Goal: Task Accomplishment & Management: Manage account settings

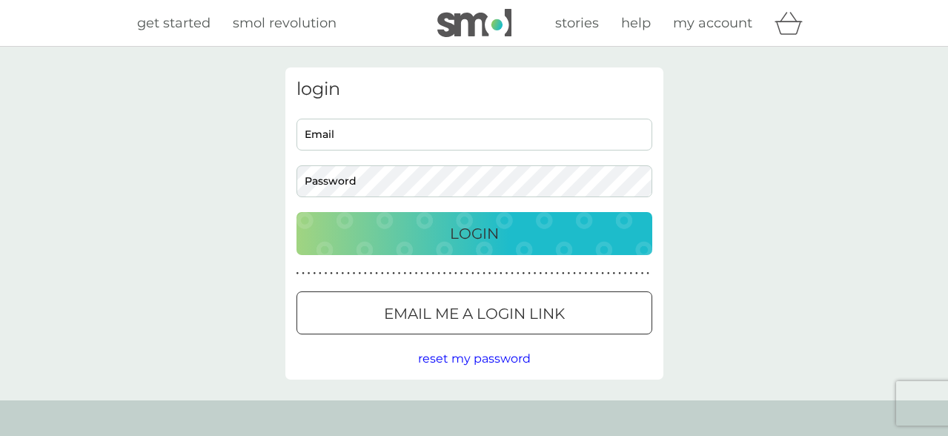
type input "kdisebastiano@gmail.com"
click at [432, 238] on div "Login" at bounding box center [474, 234] width 326 height 24
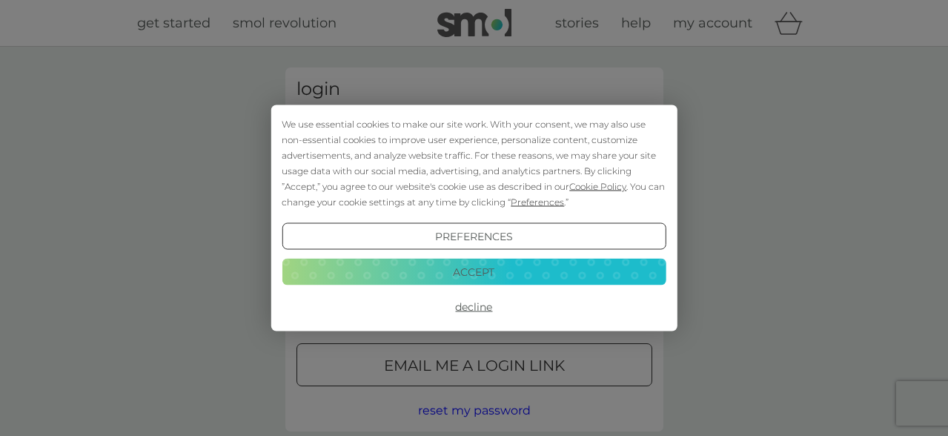
click at [451, 277] on button "Accept" at bounding box center [474, 271] width 384 height 27
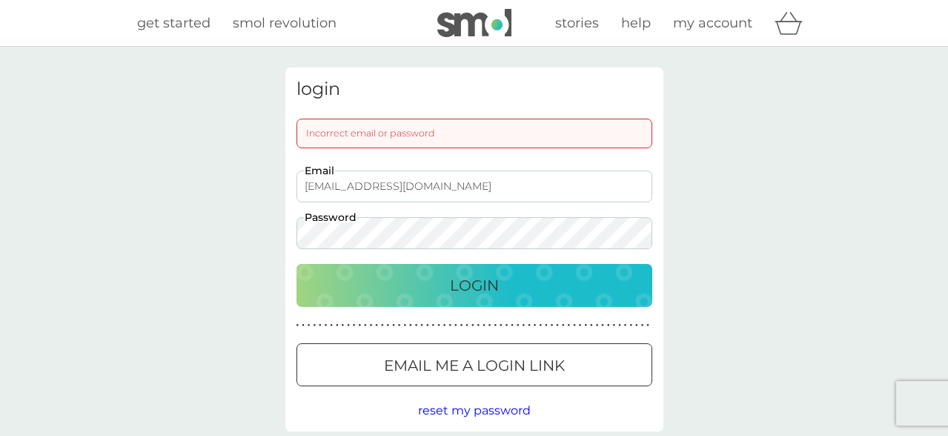
click at [437, 301] on button "Login" at bounding box center [475, 285] width 356 height 43
click at [489, 292] on p "Login" at bounding box center [474, 286] width 49 height 24
click at [472, 361] on div at bounding box center [474, 366] width 53 height 16
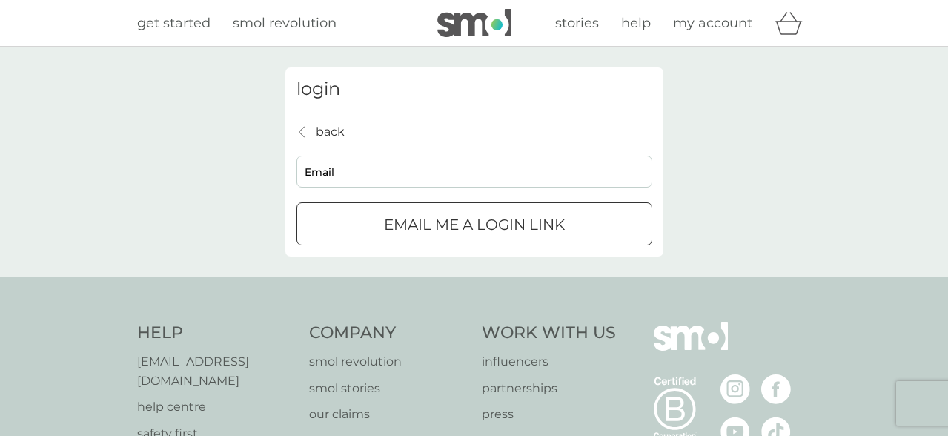
click at [372, 170] on input "Email" at bounding box center [475, 172] width 356 height 32
type input "kdisebastiano@gmail.com"
click at [418, 231] on p "Email me a login link" at bounding box center [474, 225] width 181 height 24
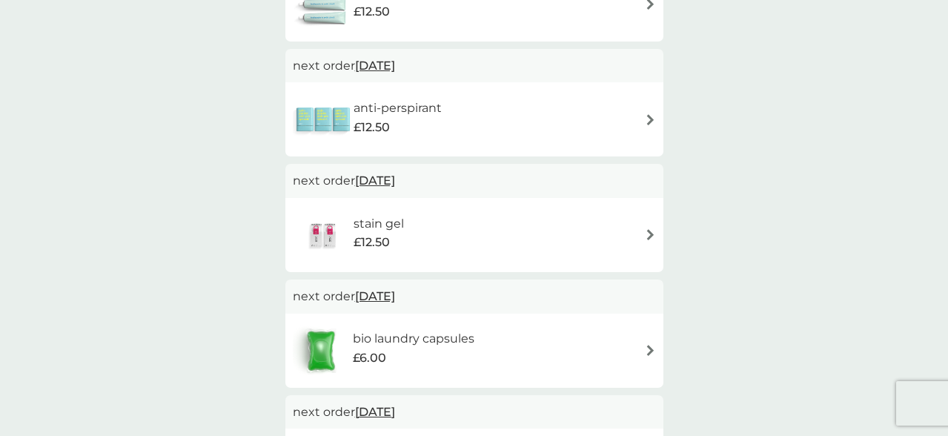
scroll to position [334, 0]
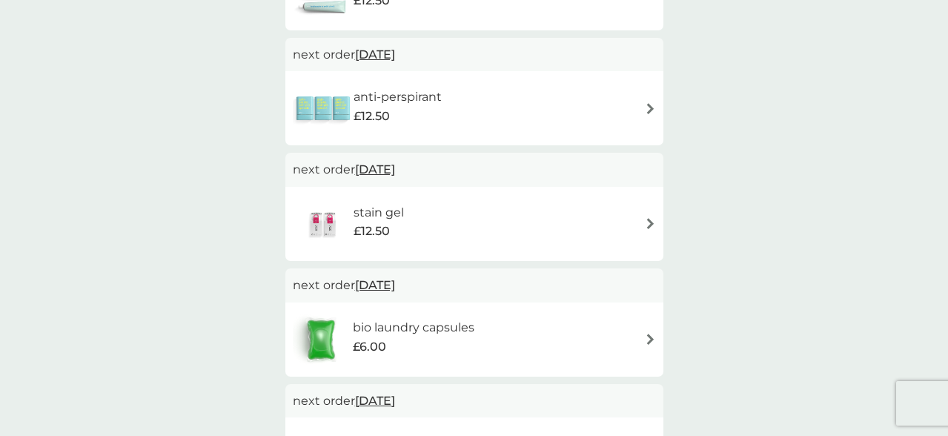
click at [632, 227] on div "stain gel £12.50" at bounding box center [474, 224] width 363 height 52
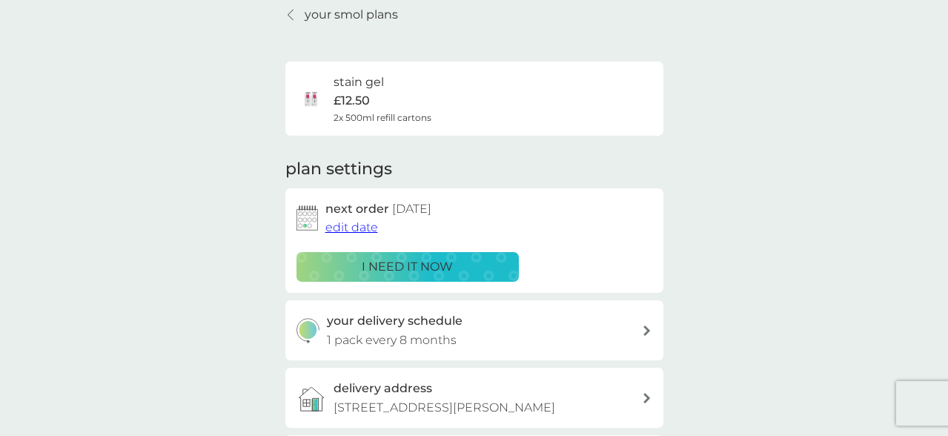
scroll to position [70, 0]
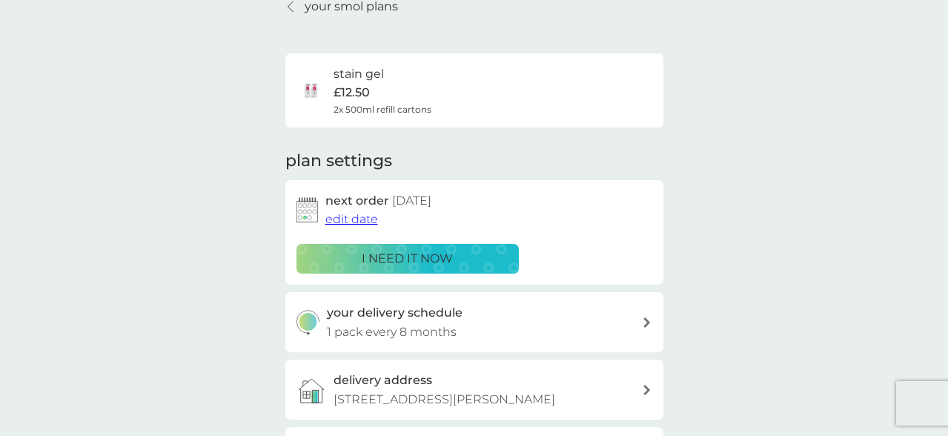
click at [341, 216] on span "edit date" at bounding box center [351, 219] width 53 height 14
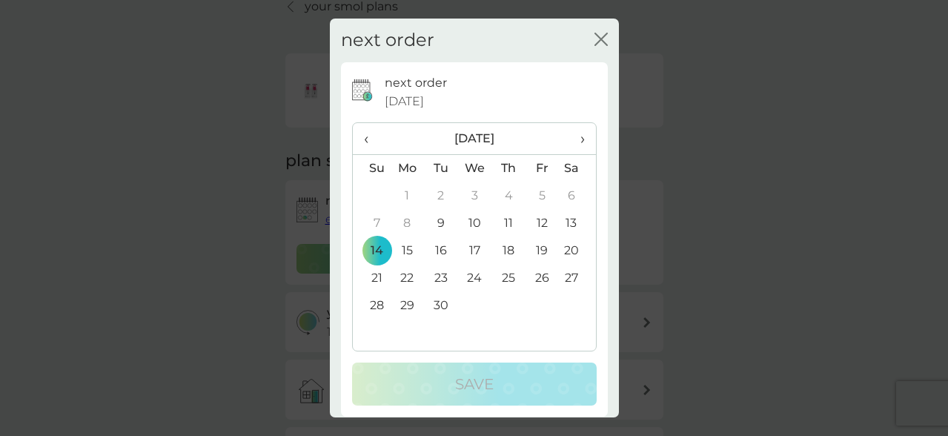
click at [575, 142] on span "›" at bounding box center [576, 138] width 15 height 31
click at [377, 330] on td "30" at bounding box center [372, 333] width 38 height 27
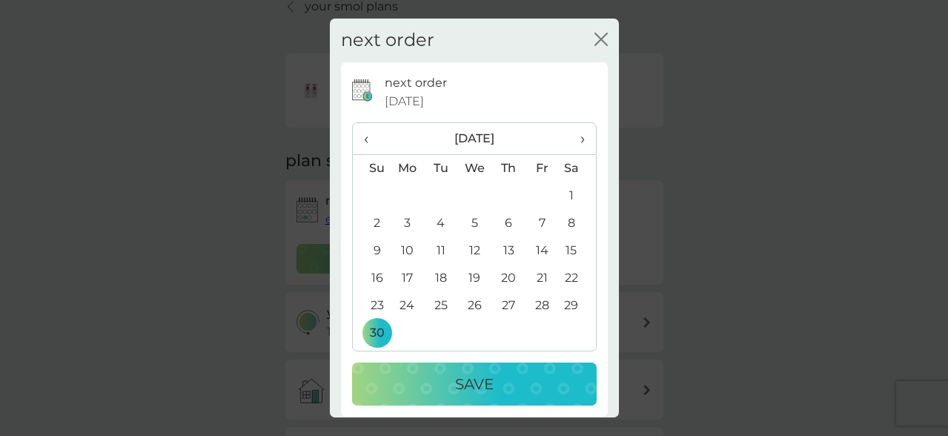
click at [420, 387] on div "Save" at bounding box center [474, 384] width 215 height 24
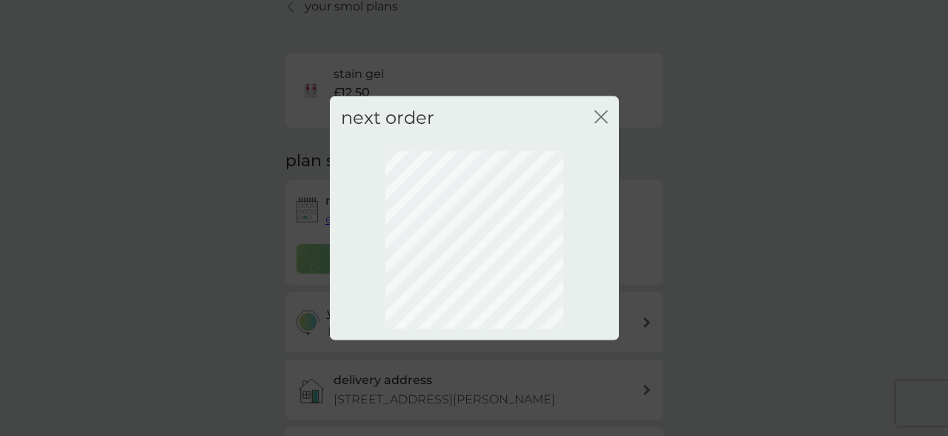
click at [605, 120] on icon "close" at bounding box center [604, 117] width 6 height 12
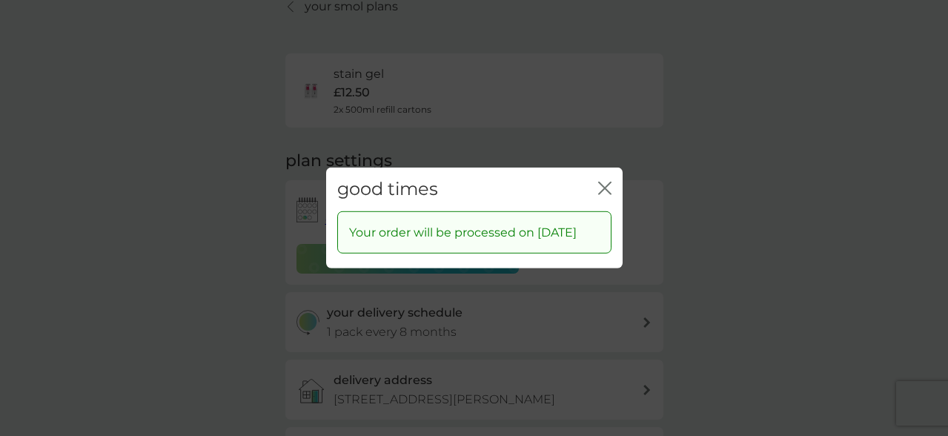
click at [606, 182] on icon "close" at bounding box center [608, 188] width 6 height 12
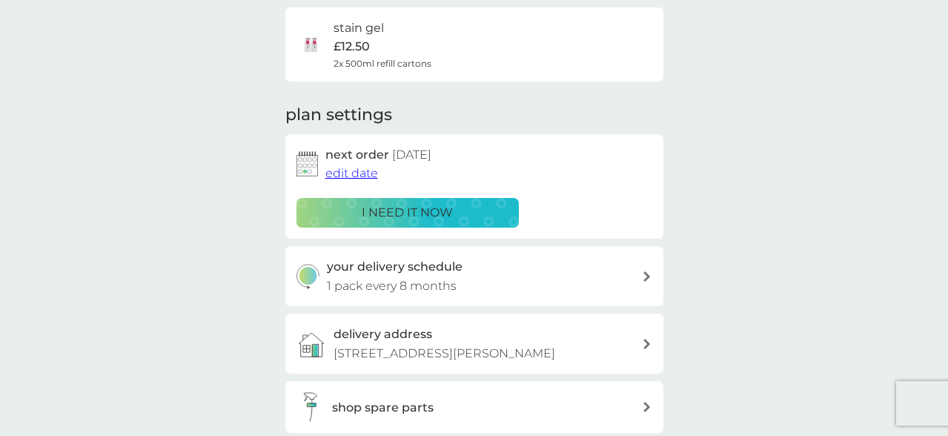
scroll to position [0, 0]
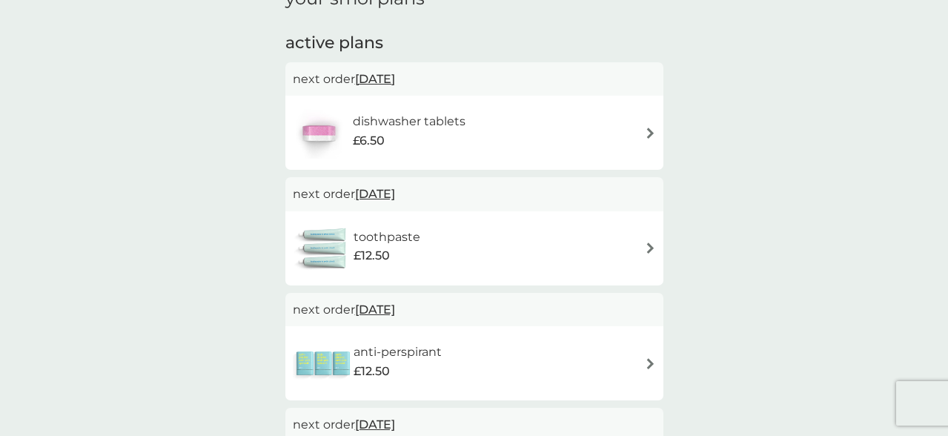
scroll to position [82, 0]
